Goal: Task Accomplishment & Management: Manage account settings

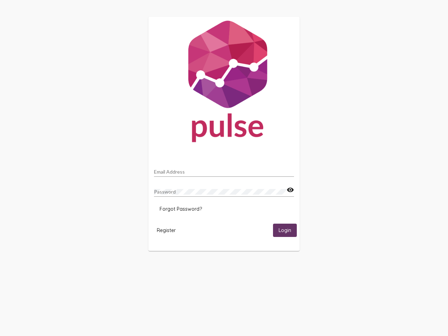
click at [224, 170] on input "Email Address" at bounding box center [224, 172] width 140 height 6
click at [290, 190] on mat-icon "visibility" at bounding box center [290, 190] width 7 height 8
click at [181, 209] on span "Forgot Password?" at bounding box center [181, 209] width 42 height 6
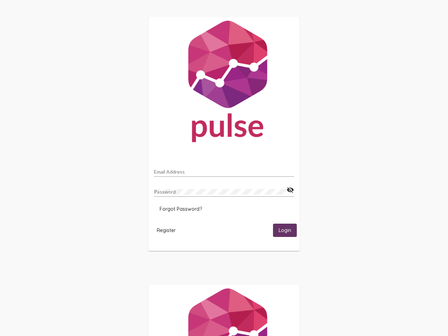
click at [166, 230] on span "Register" at bounding box center [166, 230] width 19 height 6
click at [285, 230] on html "Email Address Password visibility_off Forgot Password? Register Login" at bounding box center [224, 226] width 448 height 453
